Goal: Navigation & Orientation: Find specific page/section

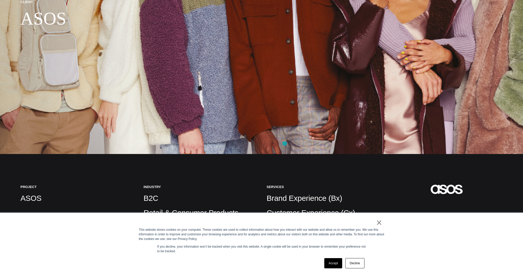
scroll to position [158, 0]
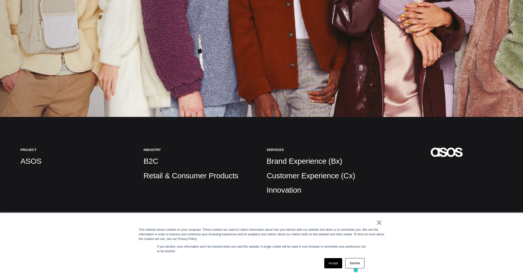
click at [356, 270] on div "× This website stores cookies on your computer. These cookies are used to colle…" at bounding box center [262, 244] width 256 height 62
click at [356, 265] on link "Decline" at bounding box center [354, 263] width 19 height 10
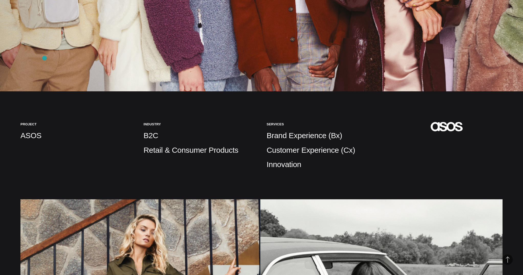
scroll to position [0, 0]
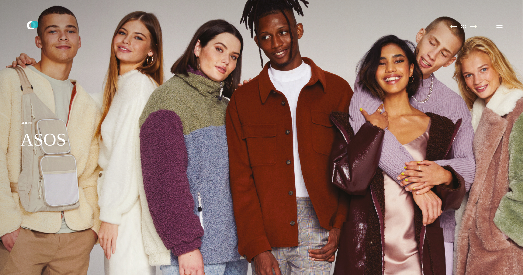
click at [35, 25] on icon at bounding box center [31, 25] width 9 height 8
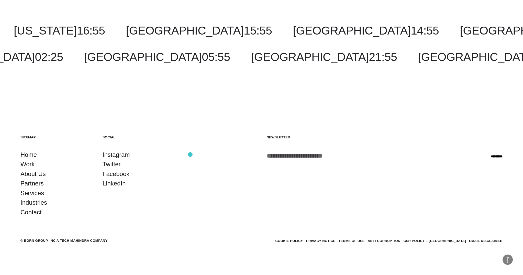
scroll to position [1821, 0]
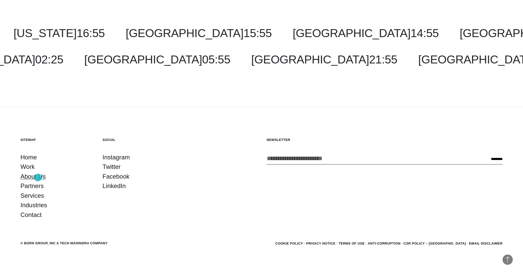
click at [38, 178] on link "About Us" at bounding box center [32, 177] width 25 height 10
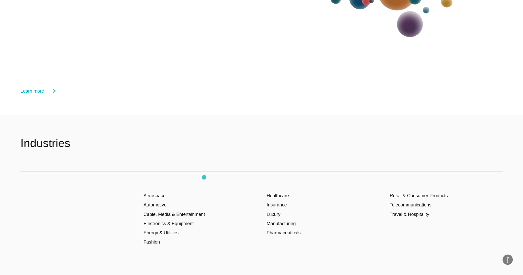
scroll to position [934, 0]
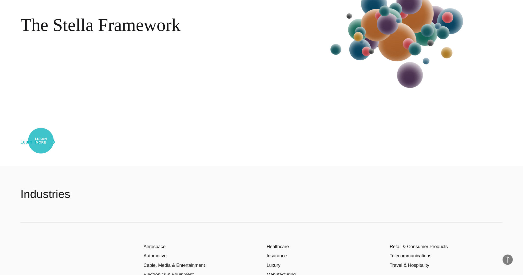
click at [41, 141] on link "Learn more" at bounding box center [37, 141] width 35 height 7
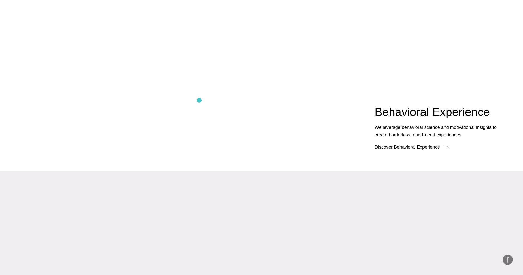
scroll to position [895, 0]
